Goal: Go to known website: Access a specific website the user already knows

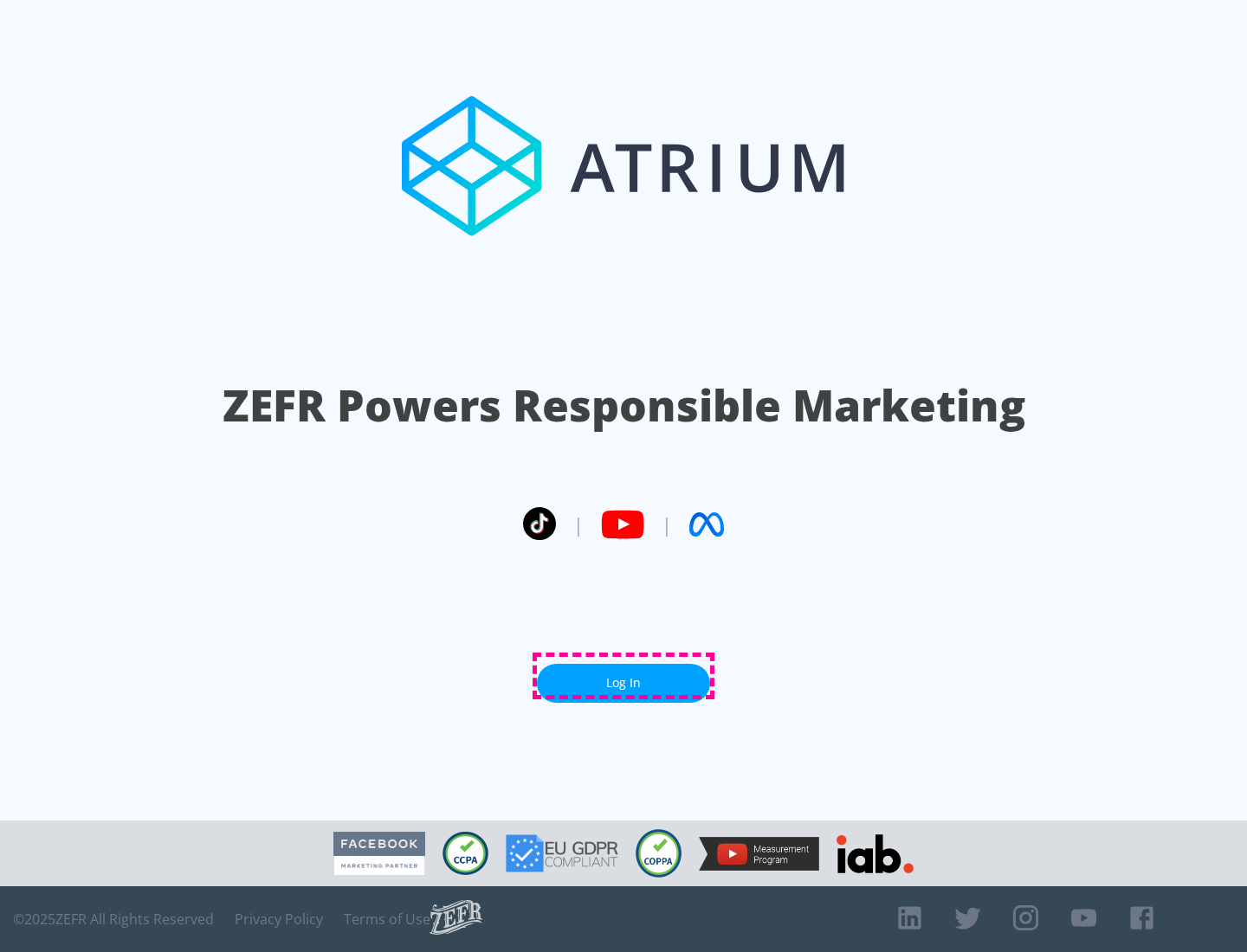
click at [623, 676] on link "Log In" at bounding box center [624, 683] width 174 height 39
